Goal: Task Accomplishment & Management: Use online tool/utility

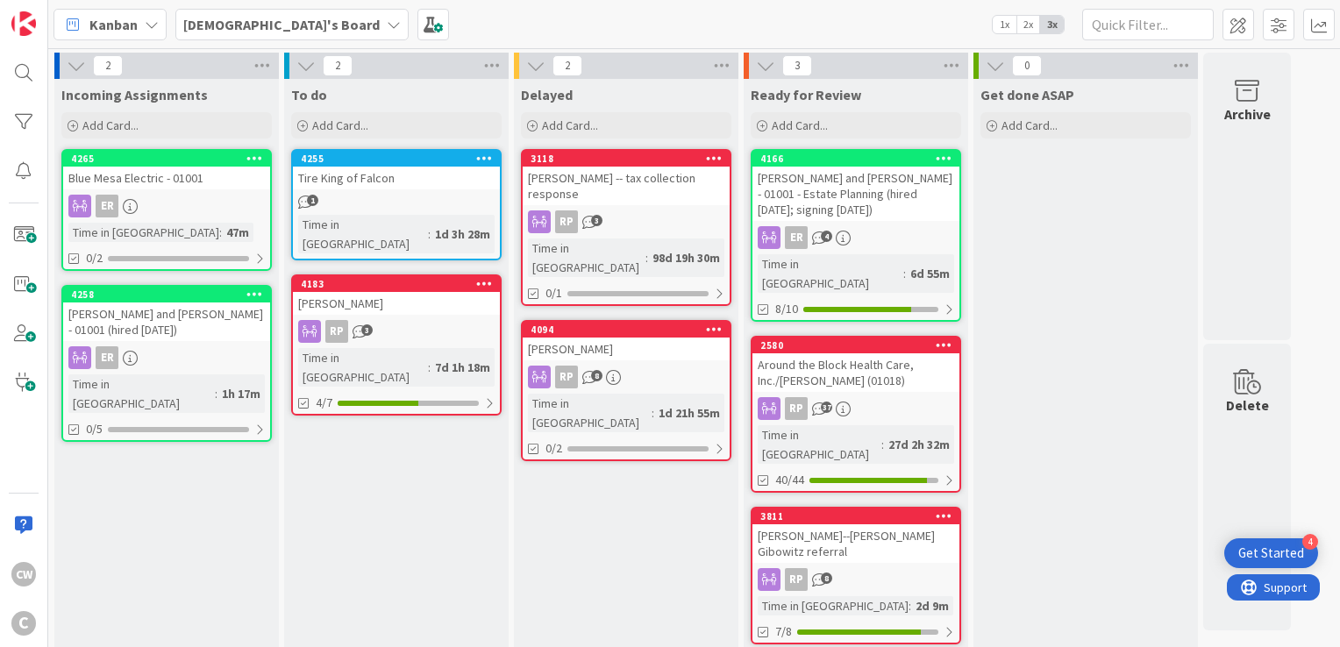
click at [205, 474] on div "Incoming Assignments Add Card... 4265 Blue Mesa Electric - 01001 ER Time in Col…" at bounding box center [166, 368] width 224 height 579
drag, startPoint x: 205, startPoint y: 474, endPoint x: 206, endPoint y: 451, distance: 22.8
click at [203, 461] on div "Incoming Assignments Add Card... 4265 Blue Mesa Electric - 01001 ER Time in Col…" at bounding box center [166, 368] width 224 height 579
click at [105, 128] on span "Add Card..." at bounding box center [110, 125] width 56 height 16
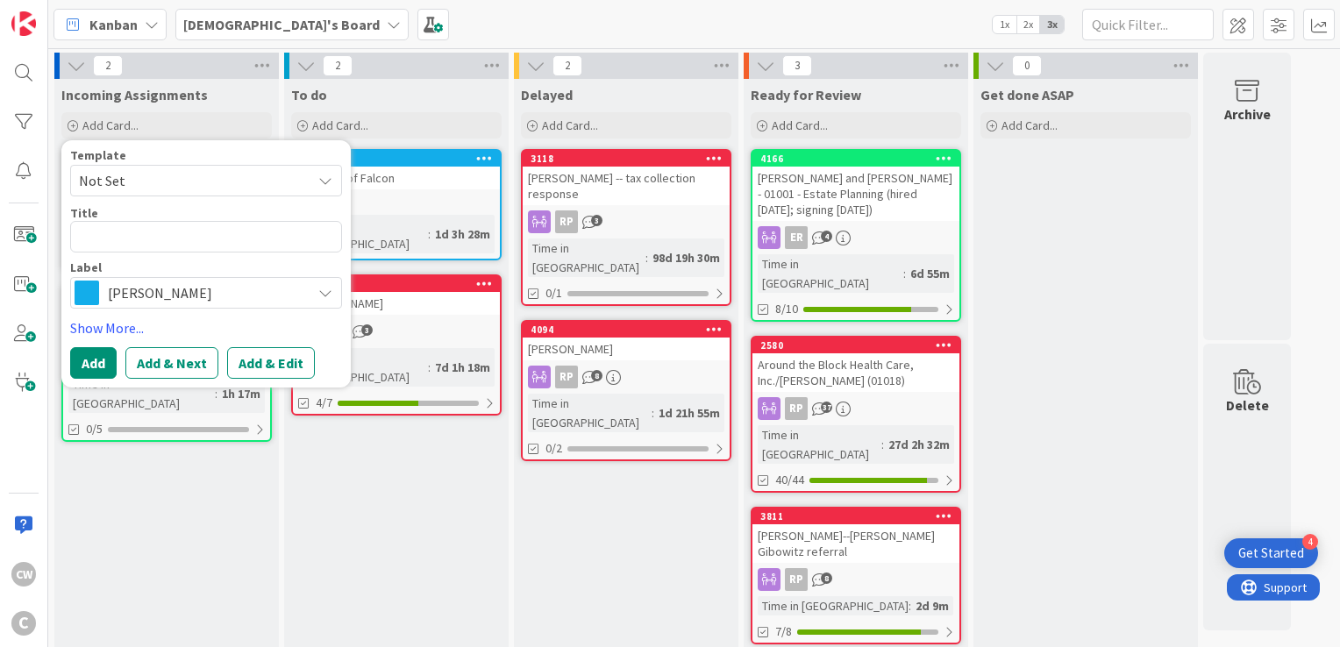
click at [119, 231] on textarea at bounding box center [206, 237] width 272 height 32
type textarea "x"
type textarea "P"
type textarea "x"
type textarea "Po"
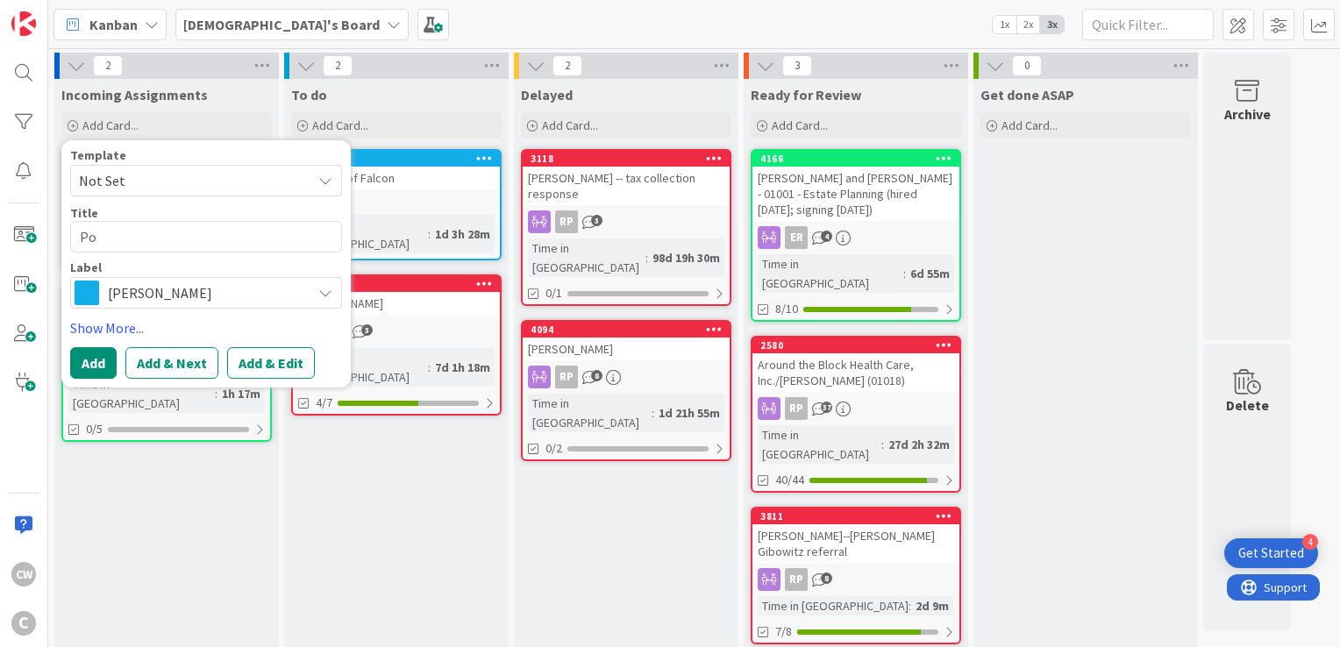
type textarea "x"
type textarea "Pol"
type textarea "x"
type textarea "[DATE]"
type textarea "x"
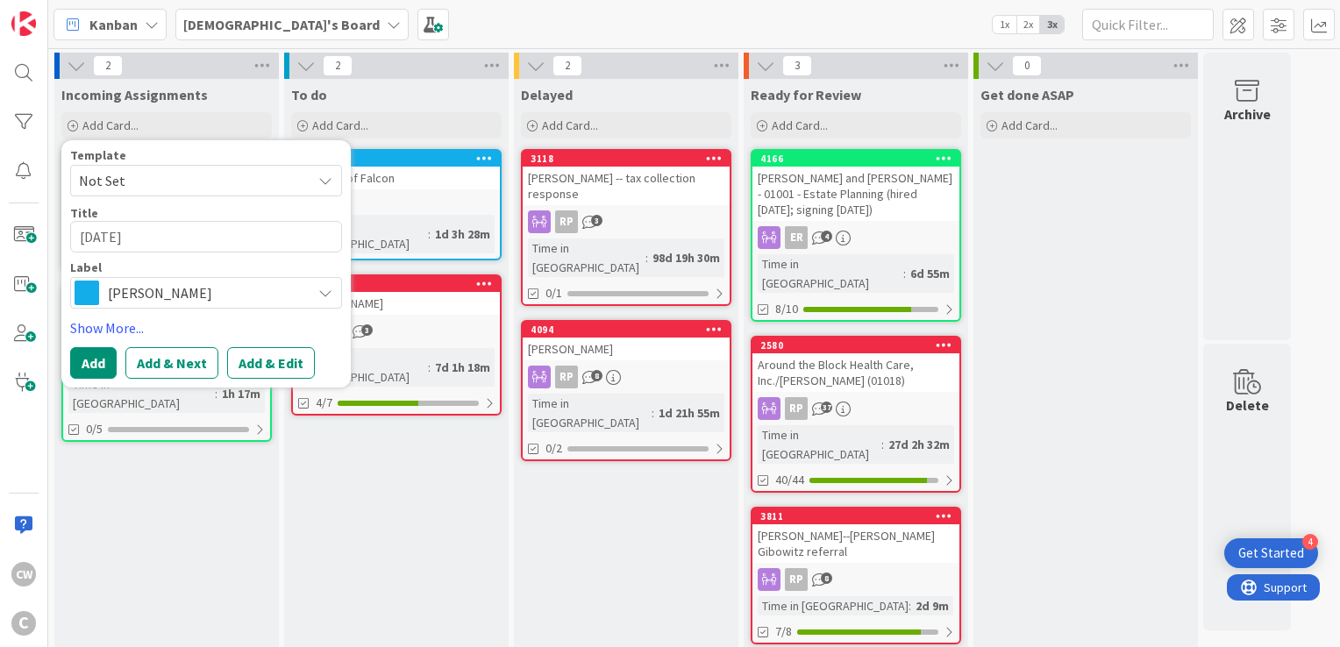
type textarea "Polar"
type textarea "x"
type textarea "Polari"
type textarea "x"
type textarea "Polaris"
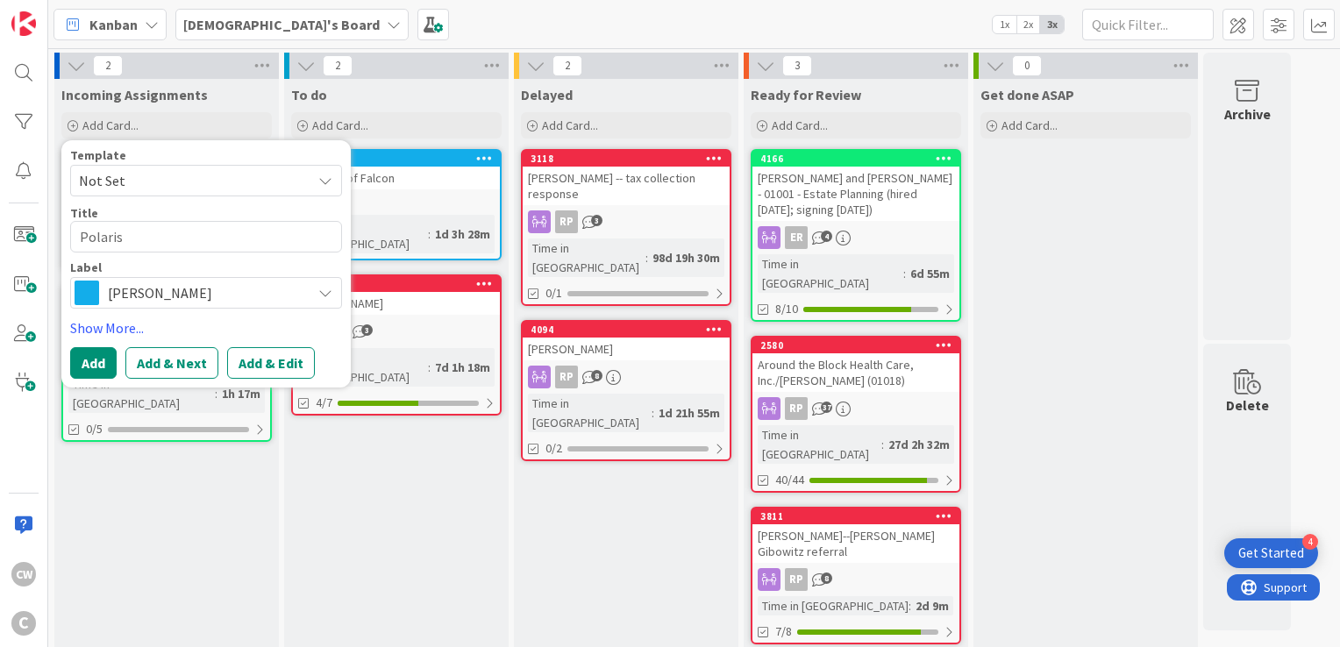
type textarea "x"
type textarea "Polaris"
type textarea "x"
type textarea "Polaris D"
type textarea "x"
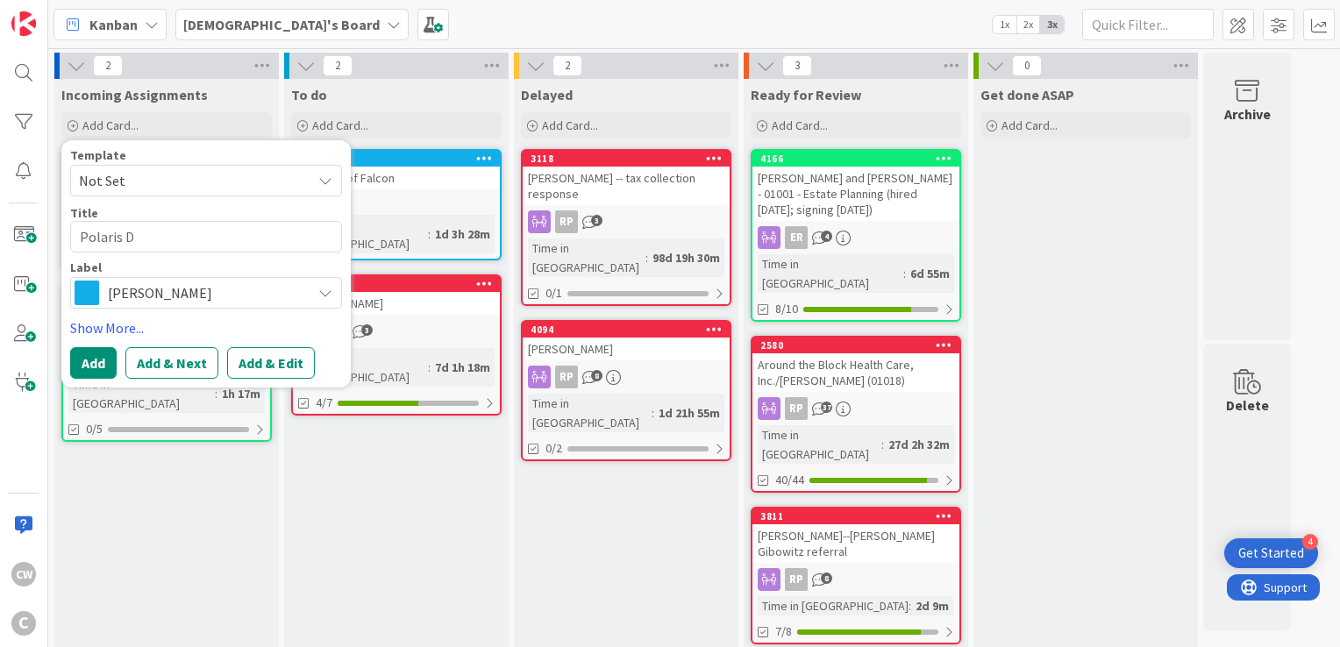
type textarea "Polaris"
type textarea "x"
type textarea "Polaris A"
type textarea "x"
type textarea "Polaris Ac"
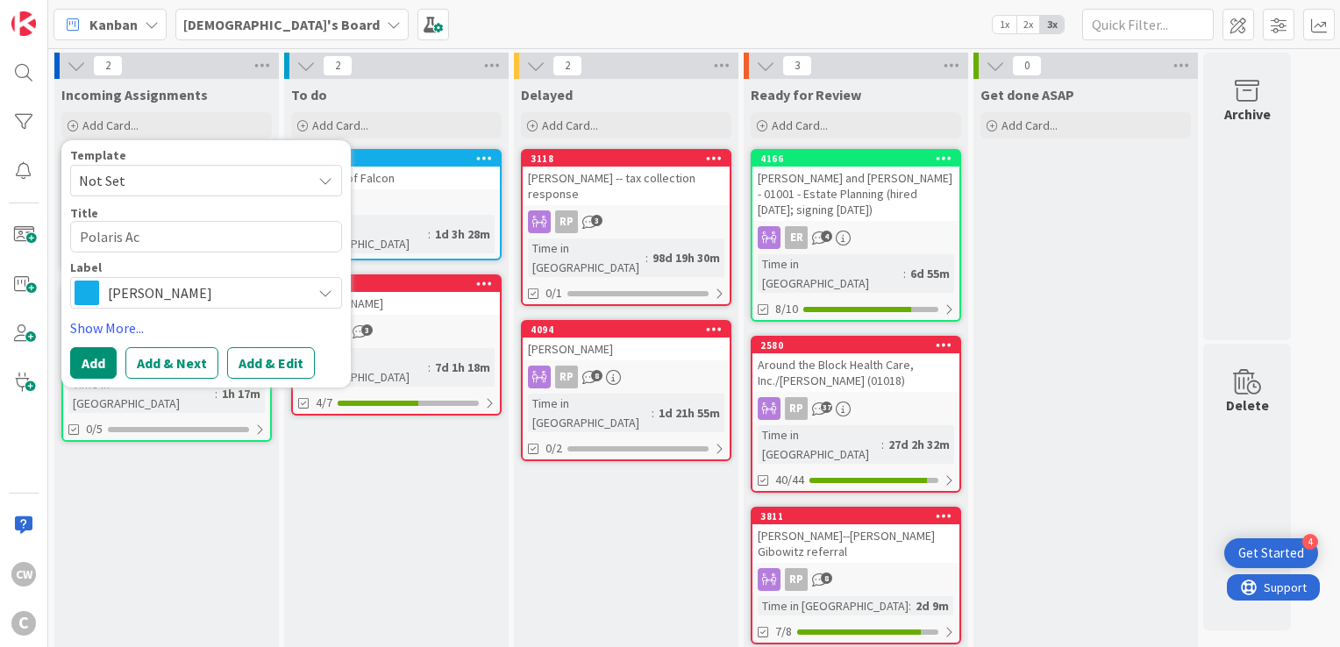
type textarea "x"
type textarea "Polaris Acq"
type textarea "x"
type textarea "Polaris Acqu"
type textarea "x"
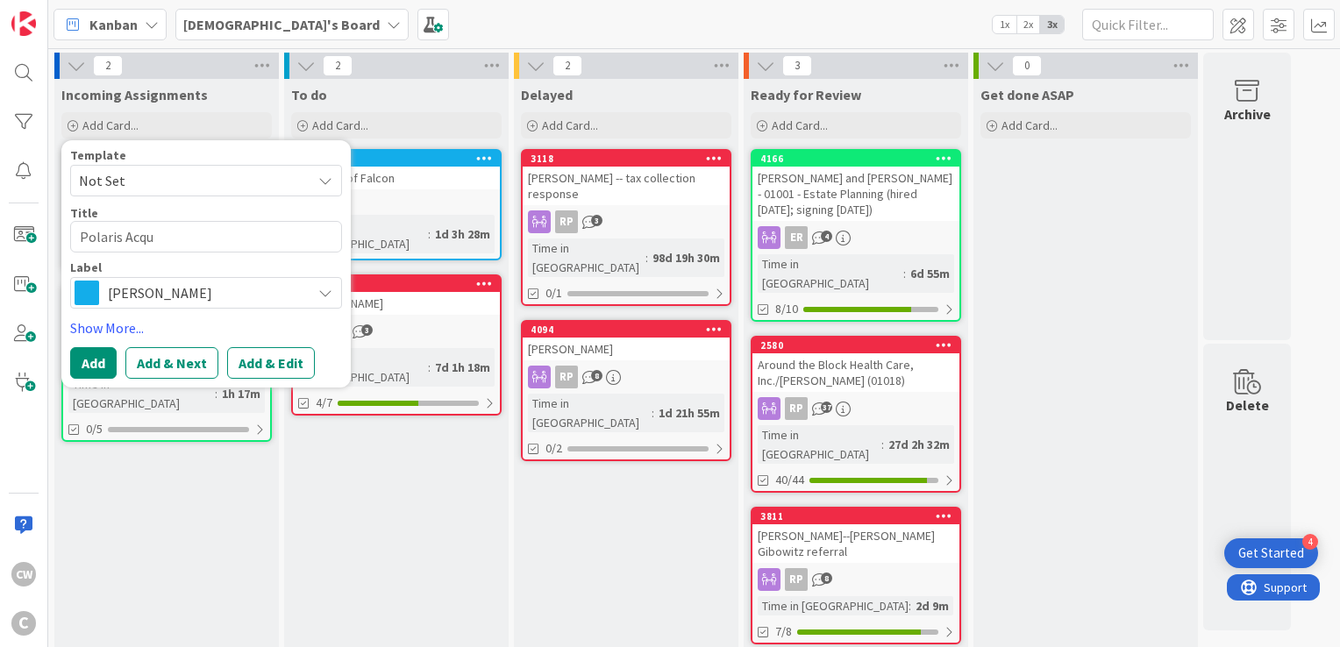
type textarea "Polaris Acqui"
type textarea "x"
type textarea "Polaris Acquis"
type textarea "x"
type textarea "Polaris Acquisi"
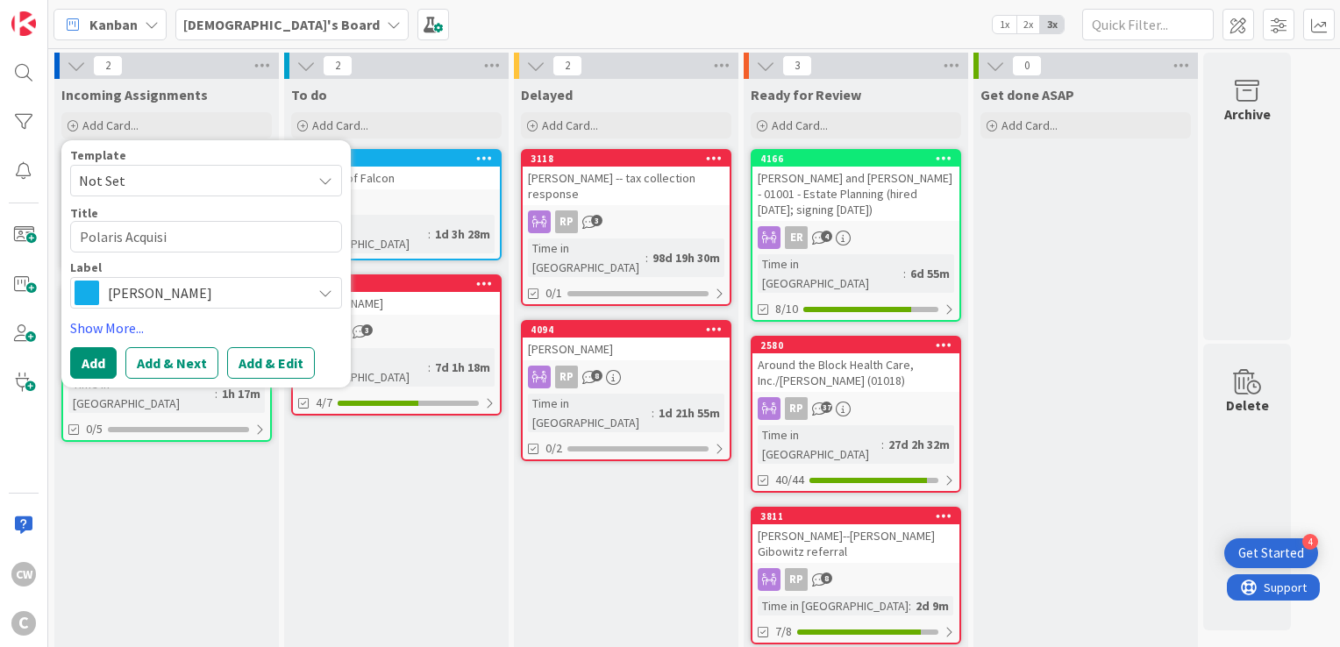
type textarea "x"
type textarea "Polaris Acquisit"
type textarea "x"
type textarea "Polaris Acquisiti"
type textarea "x"
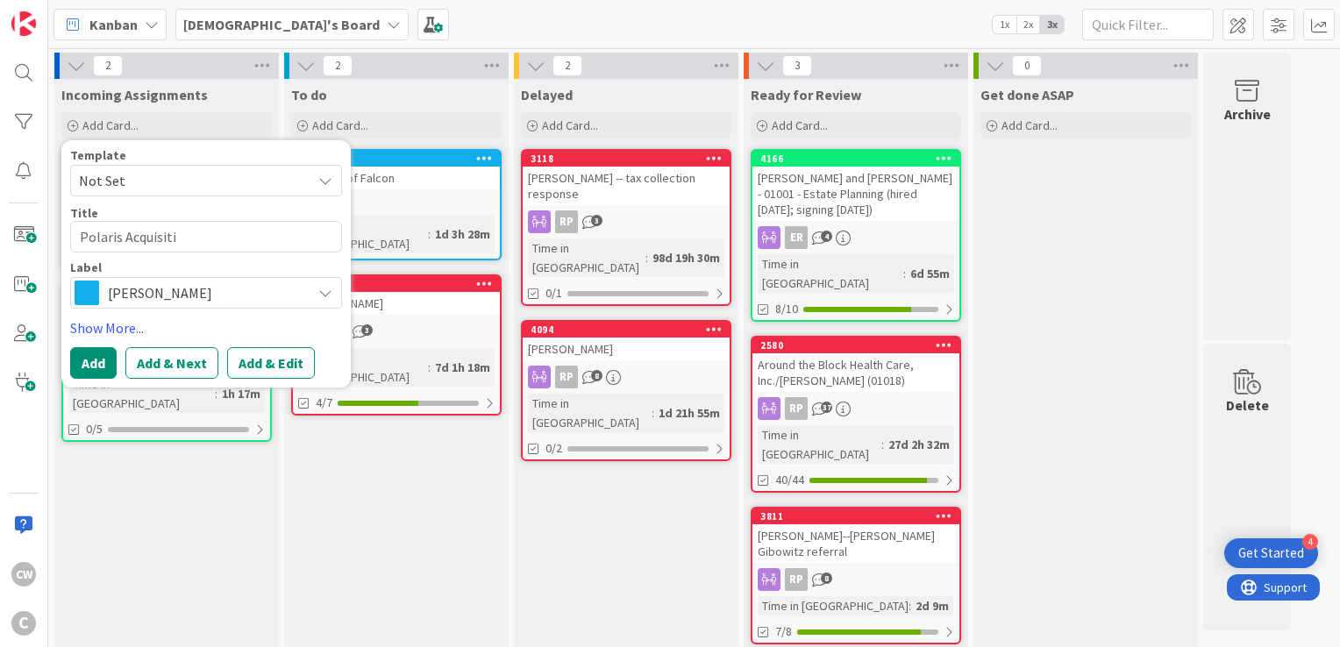
type textarea "Polaris Acquisitio"
type textarea "x"
type textarea "Polaris Acquisition"
click at [102, 357] on button "Add" at bounding box center [93, 363] width 46 height 32
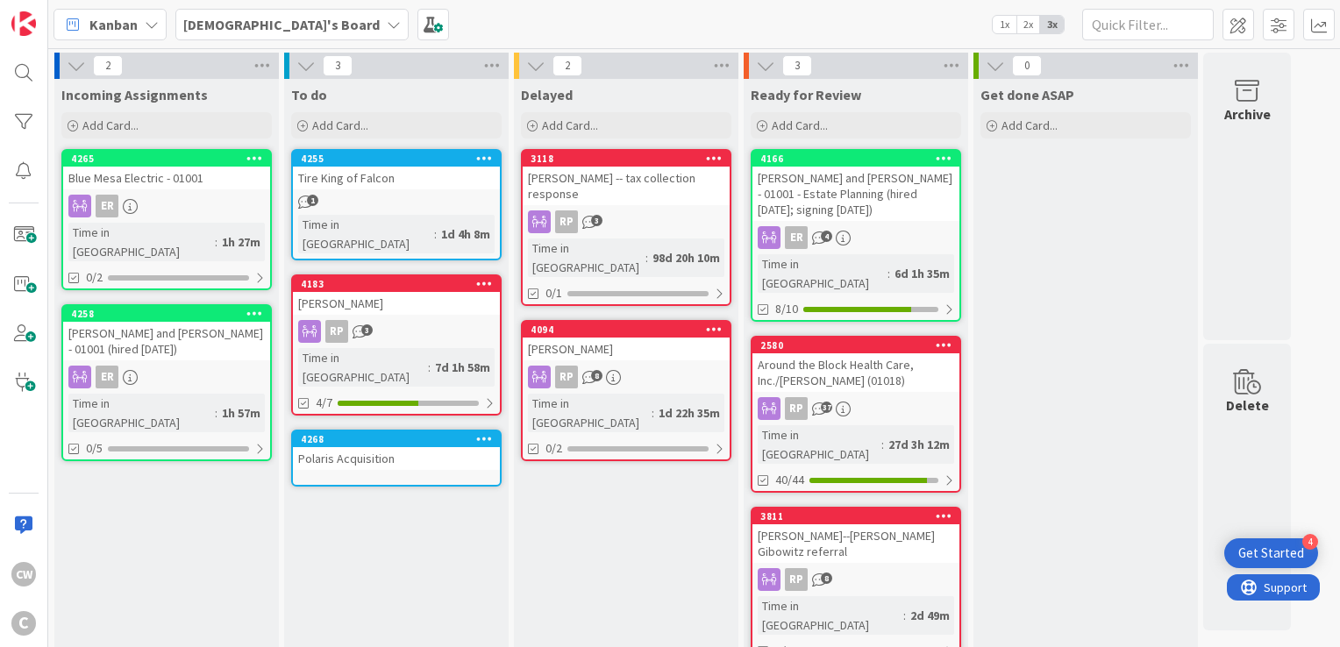
click at [414, 447] on div "Polaris Acquisition" at bounding box center [396, 458] width 207 height 23
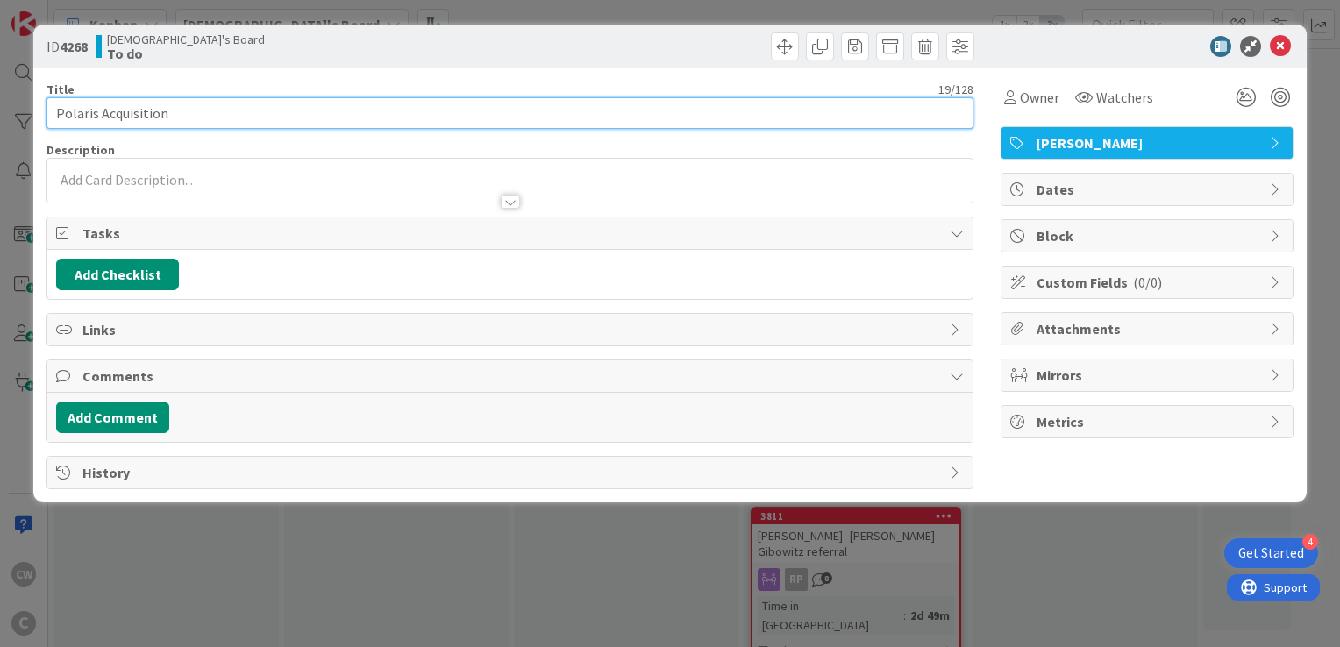
click at [60, 114] on input "Polaris Acquisition" at bounding box center [509, 113] width 927 height 32
type input "[PERSON_NAME] - Polaris Acquisition"
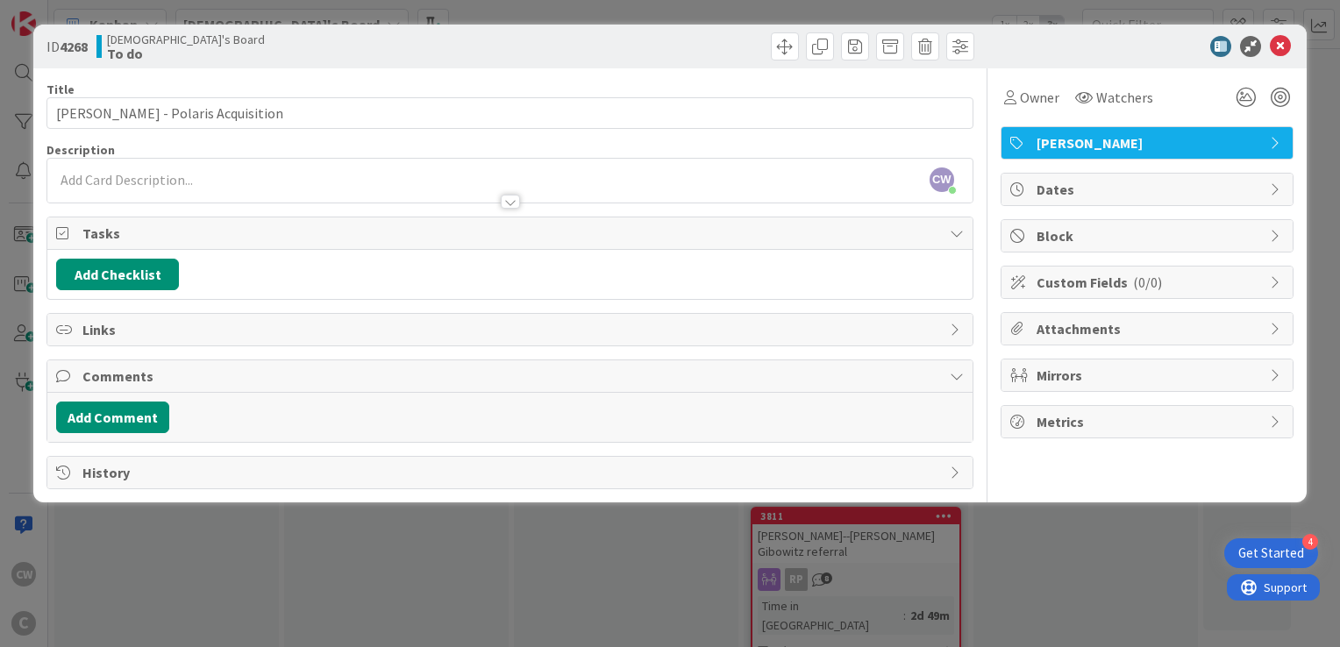
click at [1281, 39] on icon at bounding box center [1279, 46] width 21 height 21
